Goal: Information Seeking & Learning: Learn about a topic

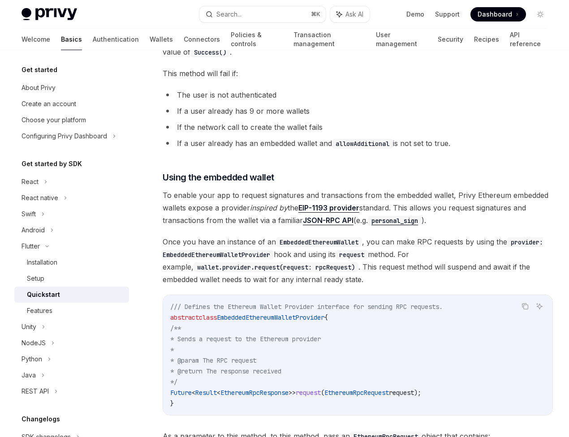
scroll to position [1133, 0]
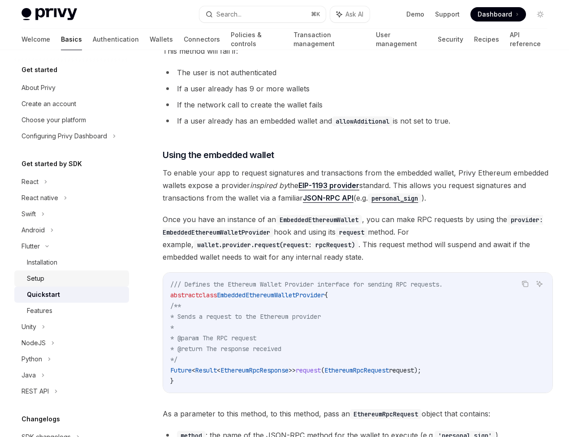
click at [61, 278] on div "Setup" at bounding box center [75, 278] width 97 height 11
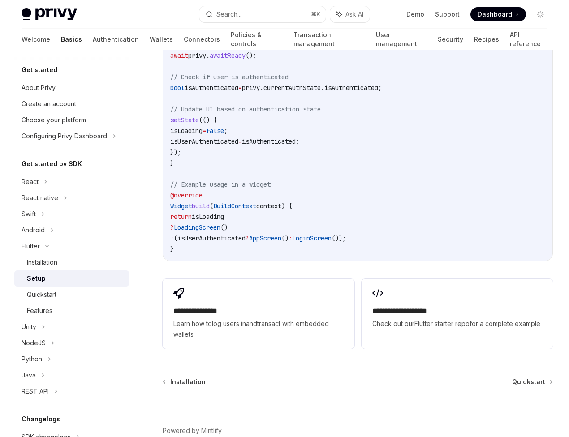
scroll to position [871, 0]
click at [56, 264] on div "Installation" at bounding box center [42, 262] width 30 height 11
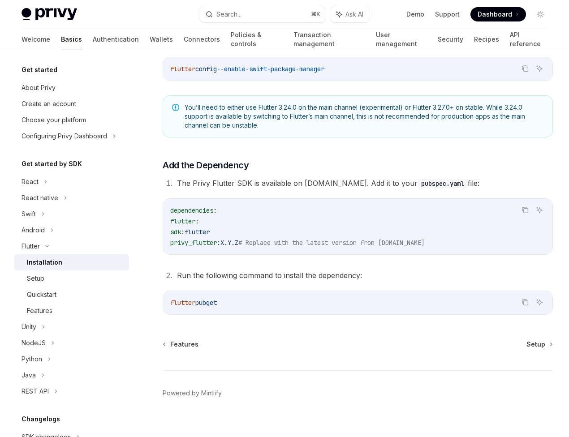
scroll to position [319, 0]
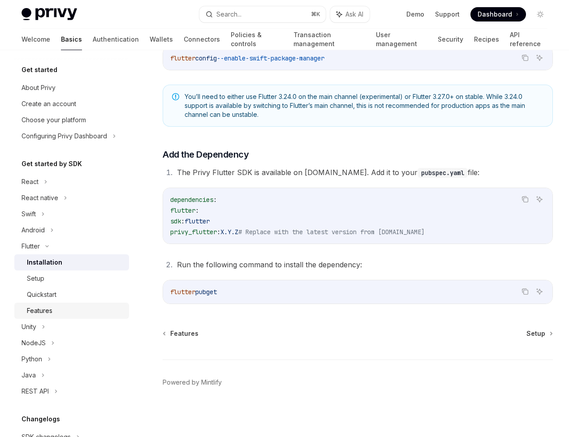
click at [51, 309] on div "Features" at bounding box center [40, 310] width 26 height 11
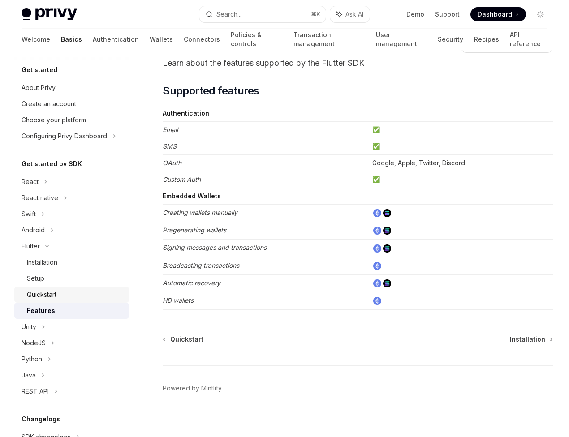
scroll to position [51, 0]
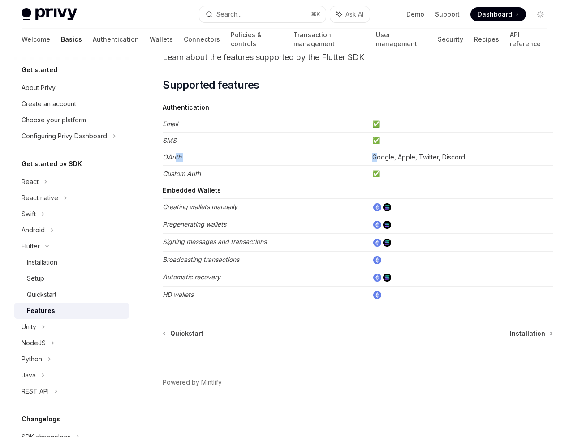
drag, startPoint x: 176, startPoint y: 159, endPoint x: 377, endPoint y: 154, distance: 201.6
click at [377, 154] on tr "OAuth Google, Apple, Twitter, Discord" at bounding box center [358, 157] width 390 height 17
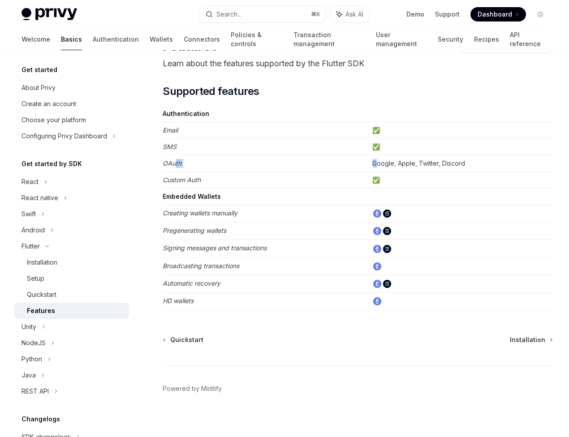
scroll to position [47, 0]
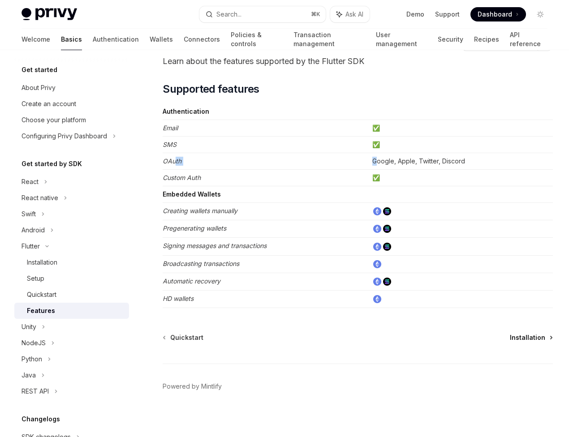
click at [517, 339] on span "Installation" at bounding box center [527, 337] width 35 height 9
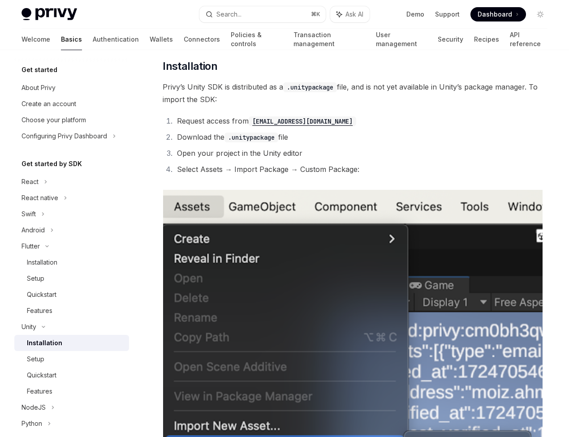
scroll to position [4, 0]
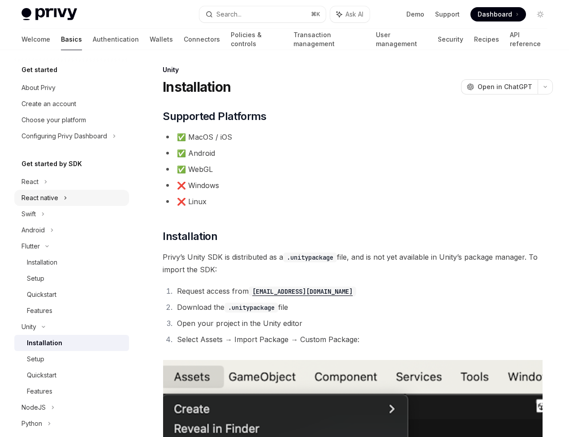
click at [57, 200] on div "React native" at bounding box center [39, 198] width 37 height 11
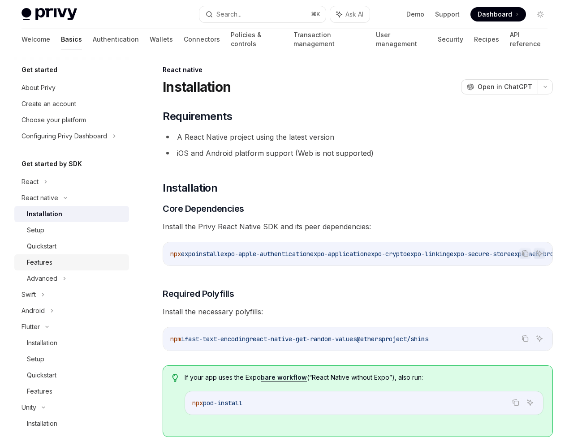
click at [54, 261] on div "Features" at bounding box center [75, 262] width 97 height 11
type textarea "*"
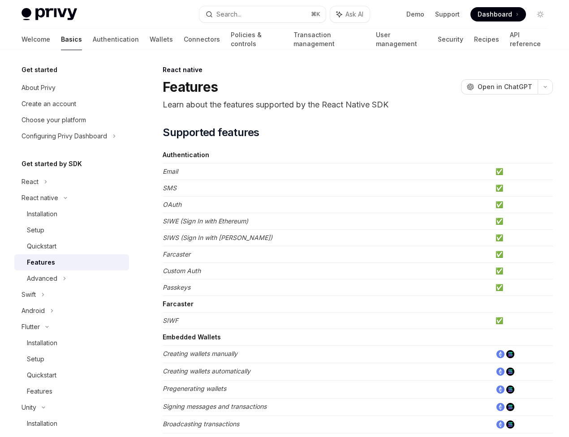
click at [186, 289] on em "Passkeys" at bounding box center [177, 287] width 28 height 8
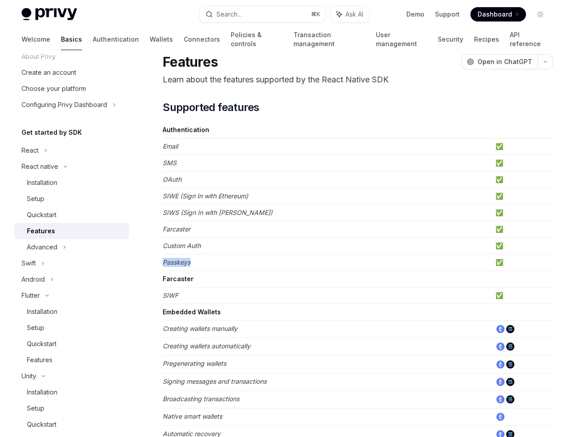
scroll to position [28, 0]
